Goal: Information Seeking & Learning: Learn about a topic

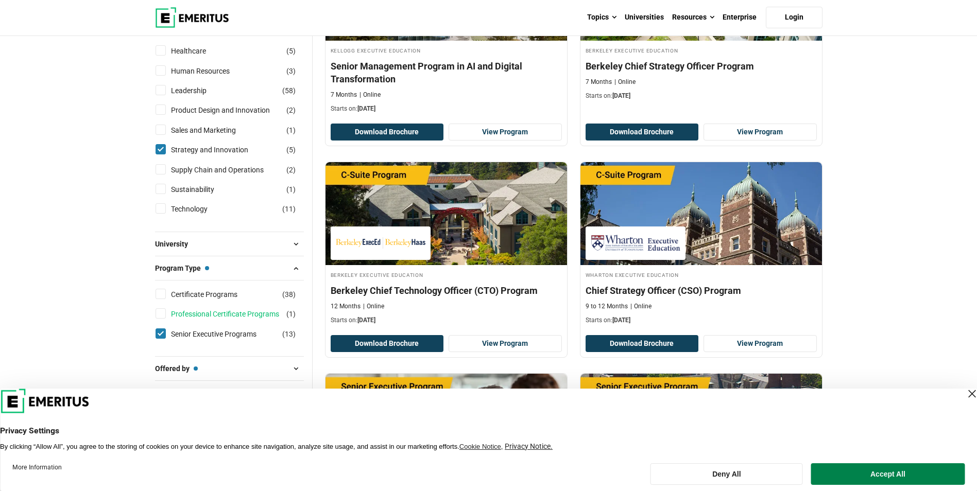
scroll to position [669, 0]
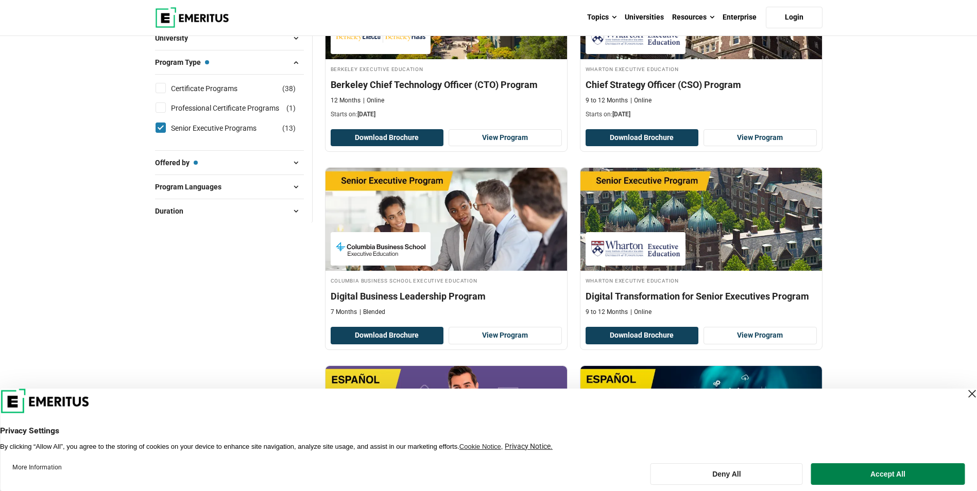
click at [293, 167] on span at bounding box center [295, 162] width 15 height 15
click at [293, 218] on span at bounding box center [295, 223] width 15 height 15
click at [157, 251] on input "English ( 8 )" at bounding box center [161, 250] width 10 height 10
checkbox input "true"
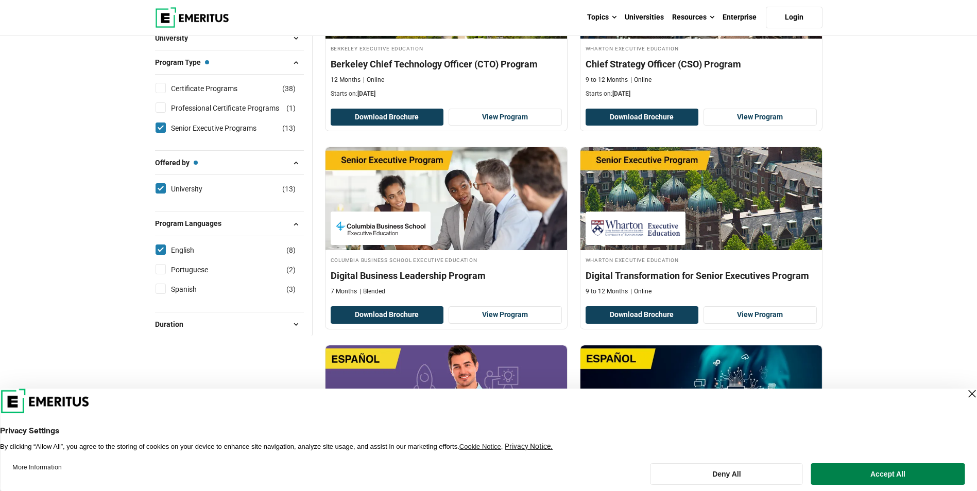
click at [292, 324] on span at bounding box center [295, 324] width 15 height 15
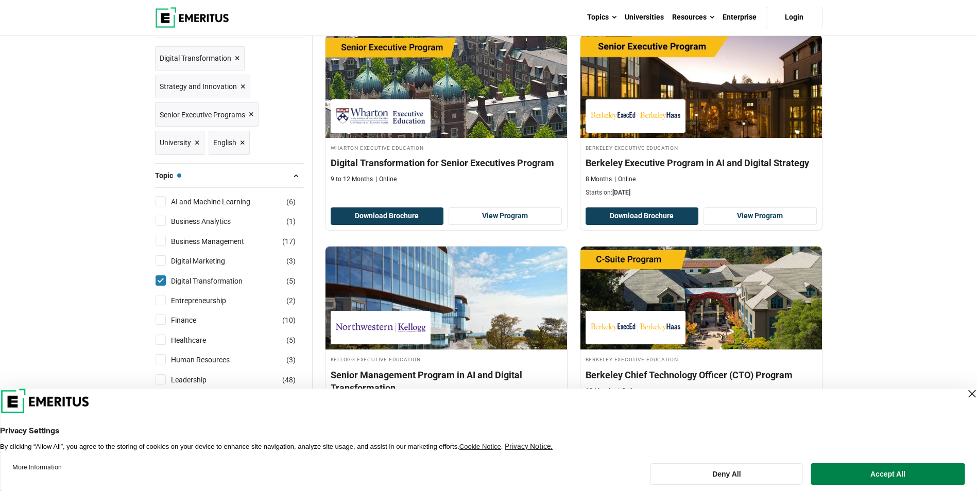
click at [162, 200] on input "AI and Machine Learning ( 6 )" at bounding box center [161, 201] width 10 height 10
checkbox input "true"
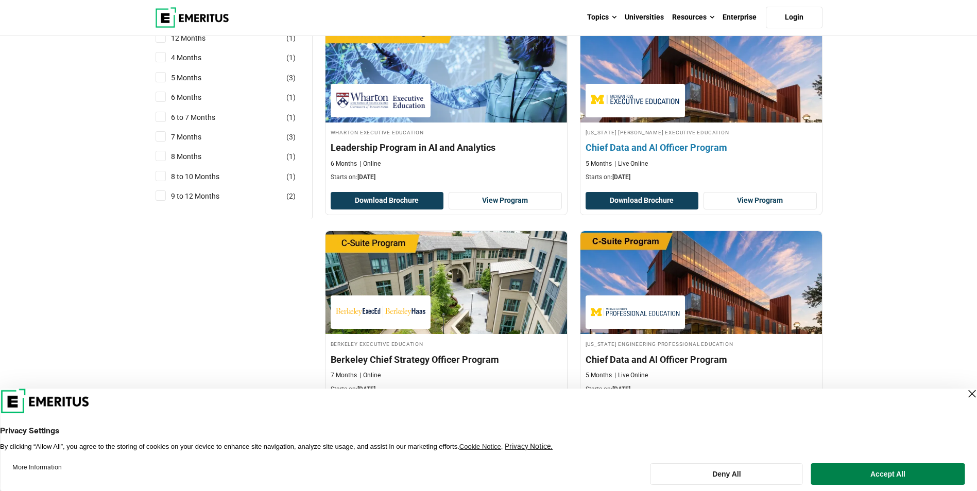
scroll to position [875, 0]
